Goal: Task Accomplishment & Management: Manage account settings

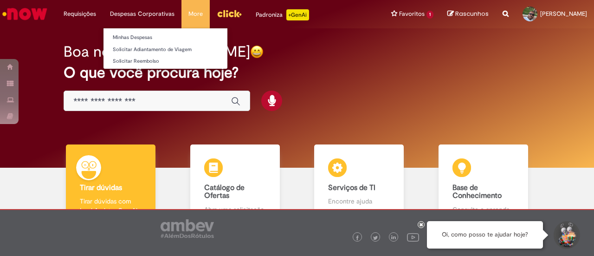
click at [103, 16] on li "Despesas Corporativas Minhas Despesas Solicitar Adiantamento de Viagem Solicita…" at bounding box center [80, 14] width 46 height 28
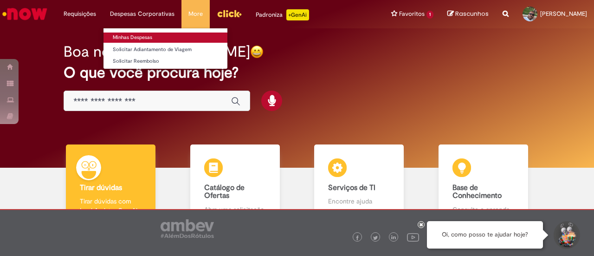
click at [138, 35] on link "Minhas Despesas" at bounding box center [165, 37] width 124 height 10
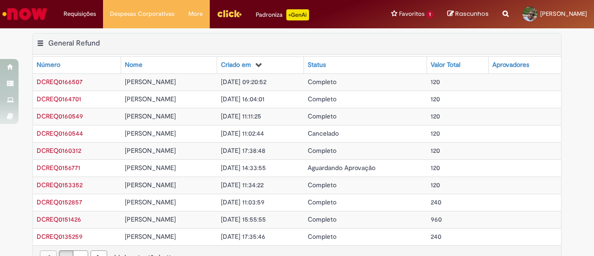
click at [28, 16] on img "Ir para a Homepage" at bounding box center [25, 14] width 48 height 19
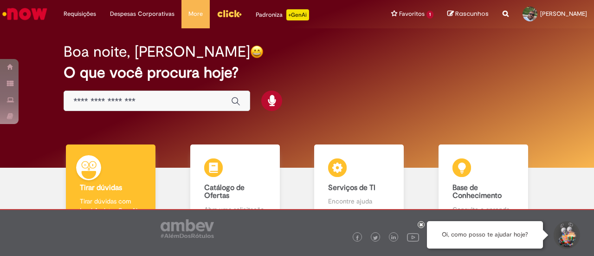
click at [222, 13] on img "Menu Cabeçalho" at bounding box center [229, 13] width 25 height 14
